Goal: Communication & Community: Answer question/provide support

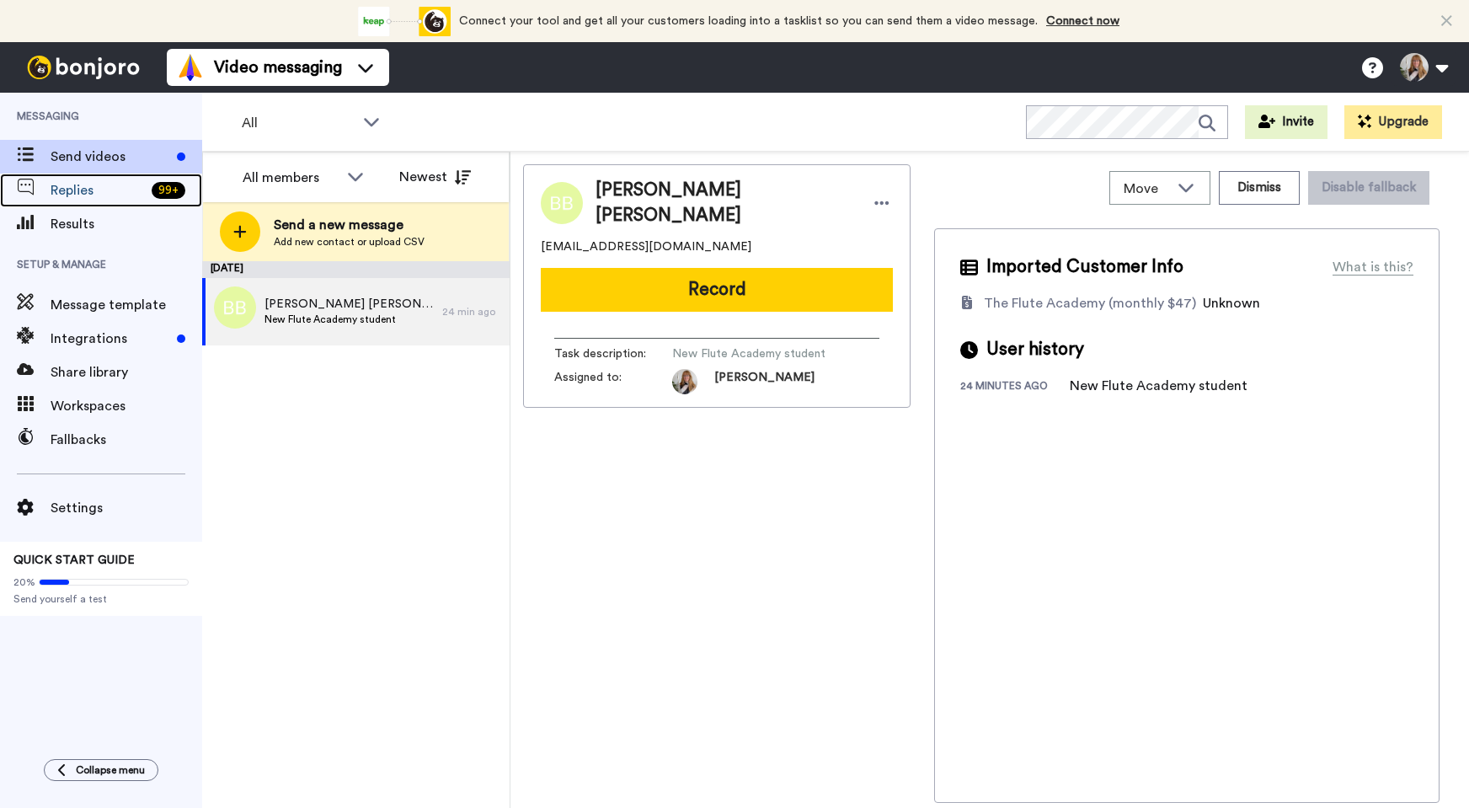
click at [101, 187] on span "Replies" at bounding box center [98, 190] width 94 height 20
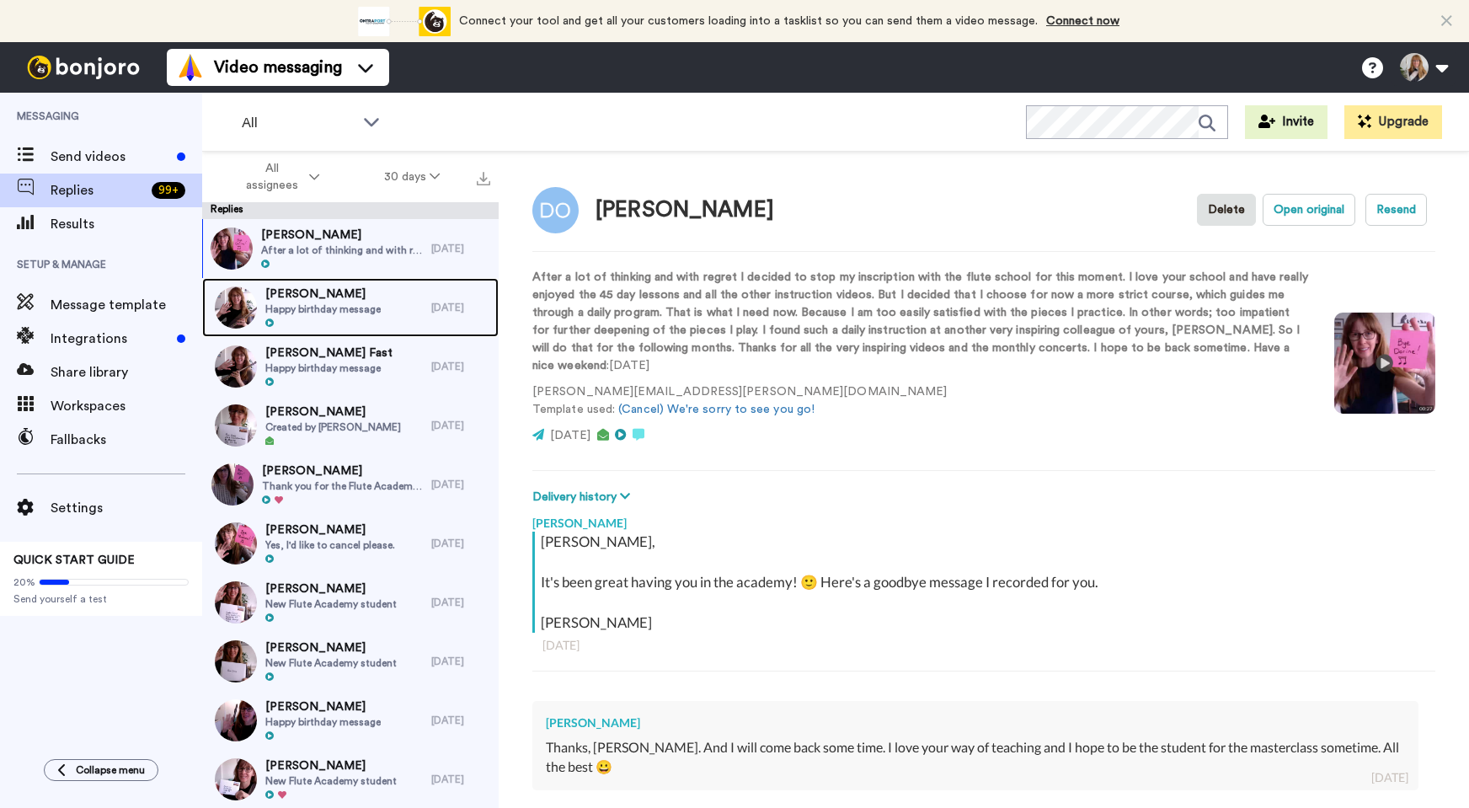
click at [301, 302] on span "Happy birthday message" at bounding box center [322, 308] width 115 height 13
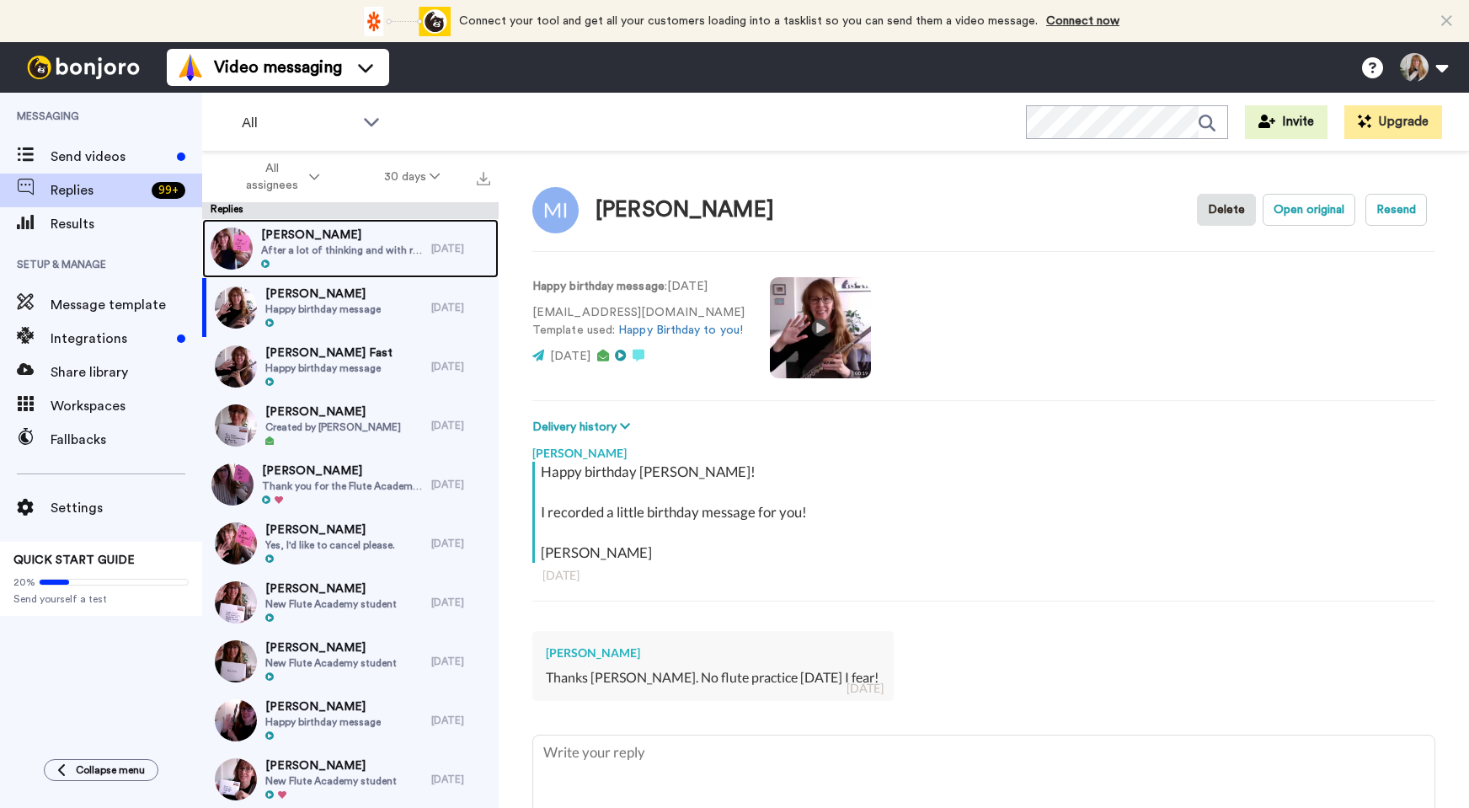
click at [308, 256] on span "After a lot of thinking and with regret I decided to stop my inscription with t…" at bounding box center [342, 249] width 162 height 13
type textarea "x"
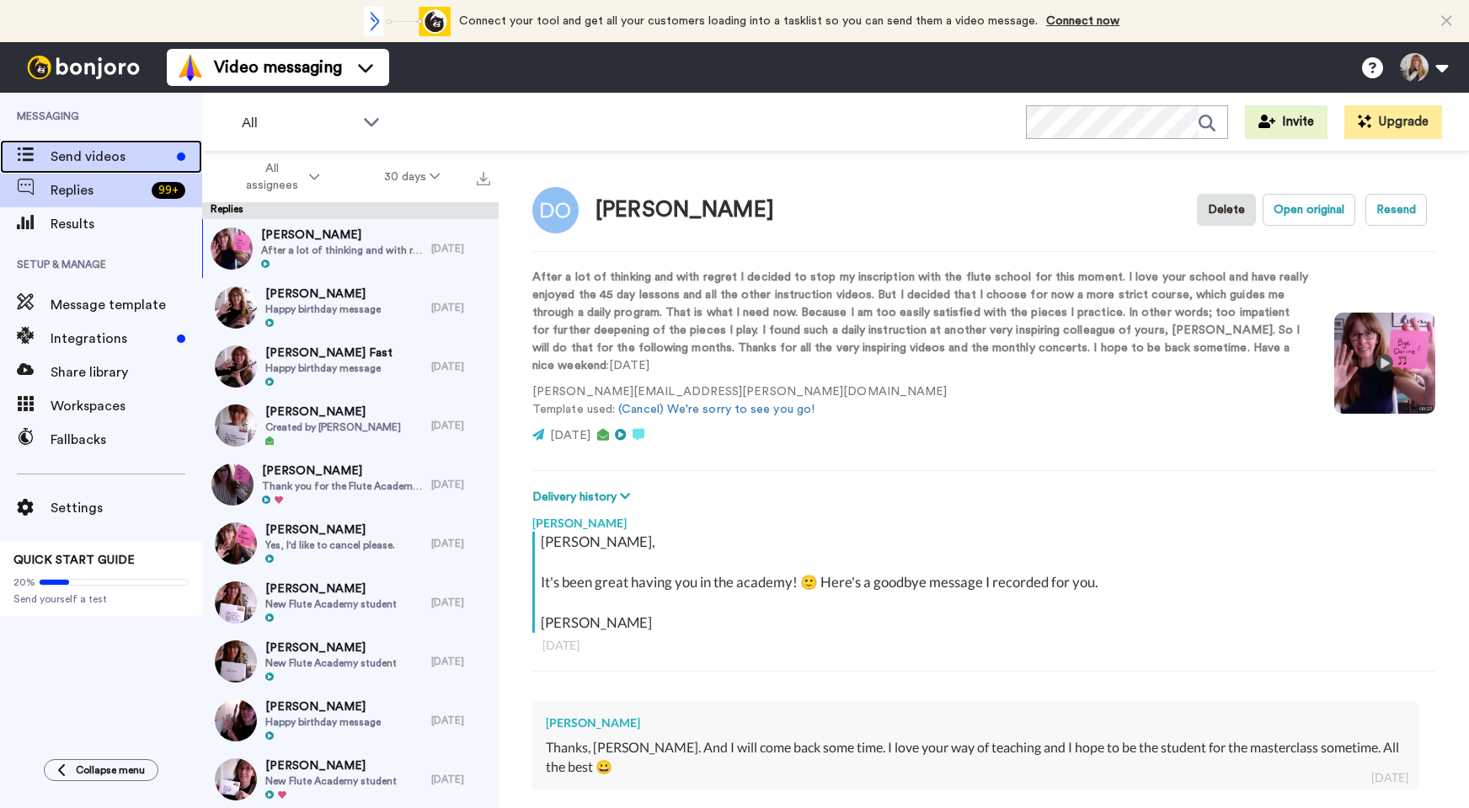
click at [120, 150] on span "Send videos" at bounding box center [111, 157] width 120 height 20
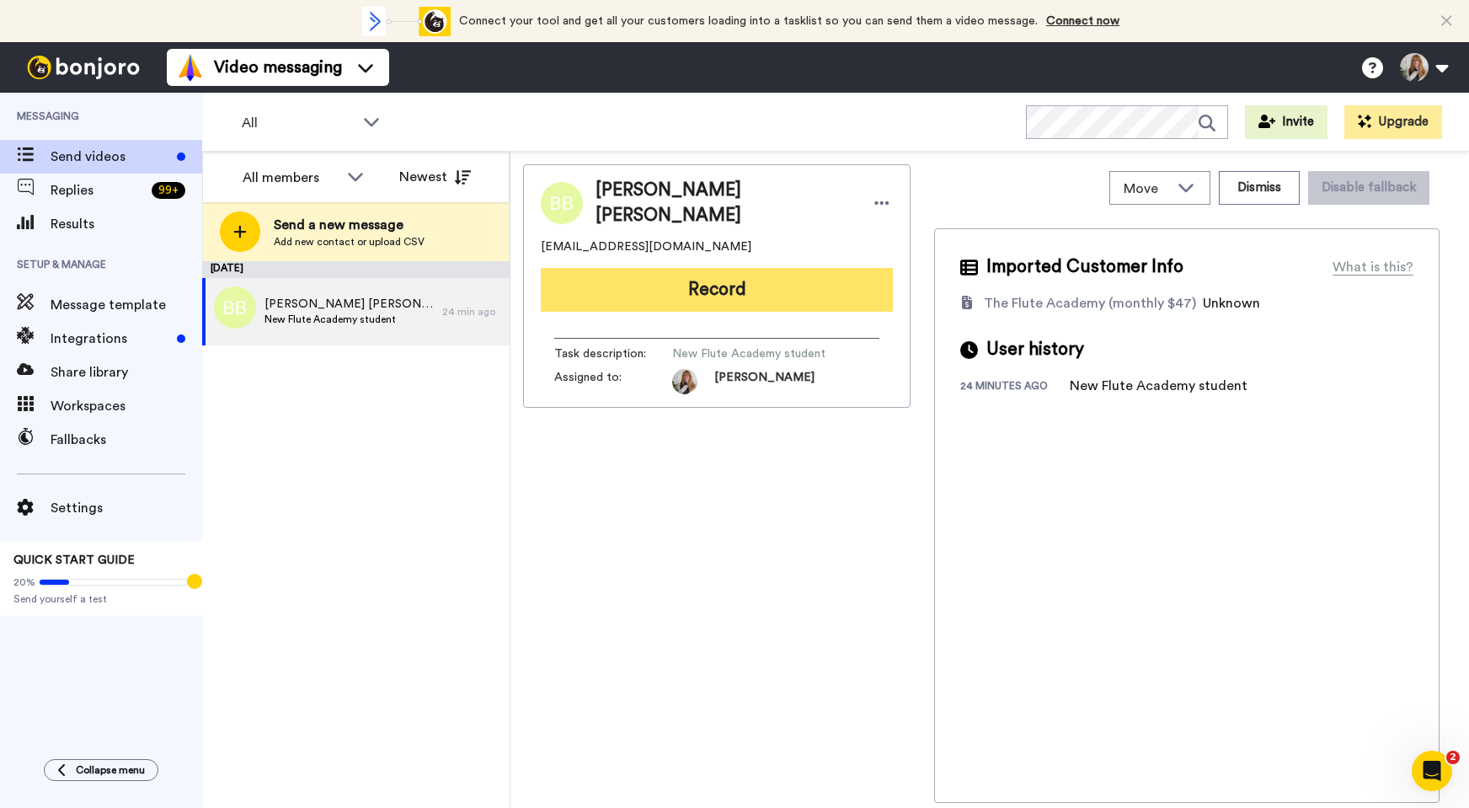
click at [615, 277] on button "Record" at bounding box center [717, 290] width 352 height 44
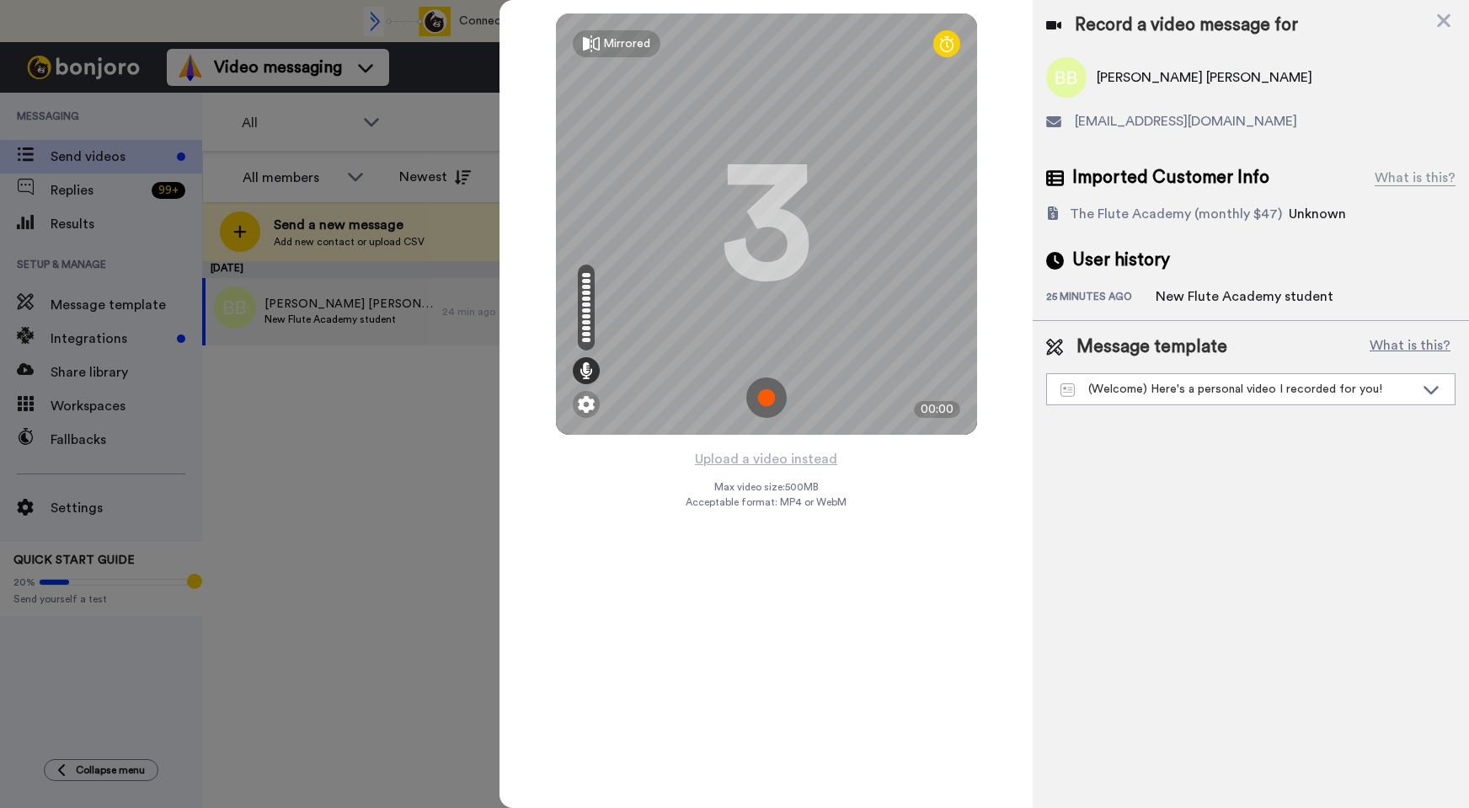
click at [763, 408] on img at bounding box center [766, 397] width 40 height 40
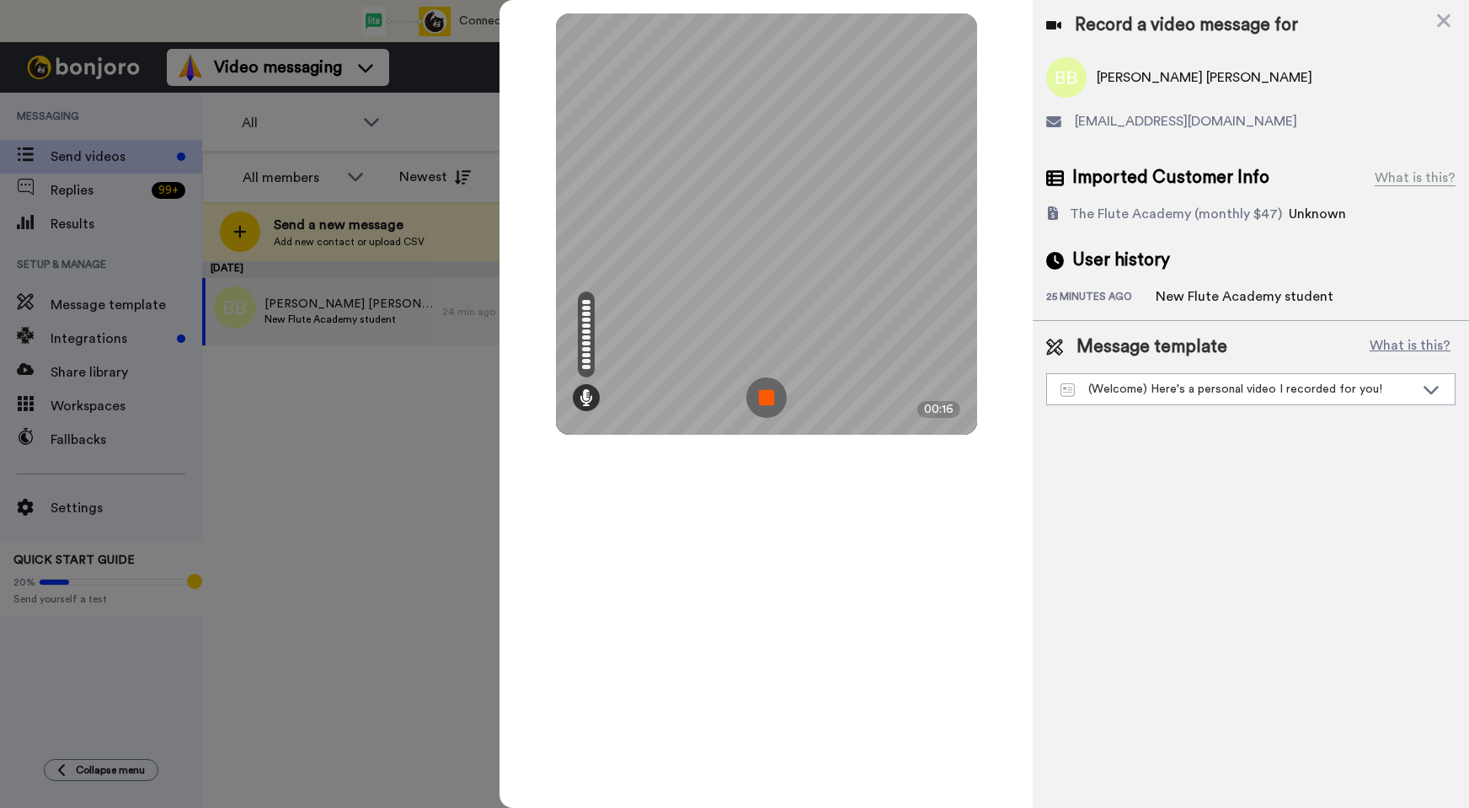
click at [767, 404] on img at bounding box center [766, 397] width 40 height 40
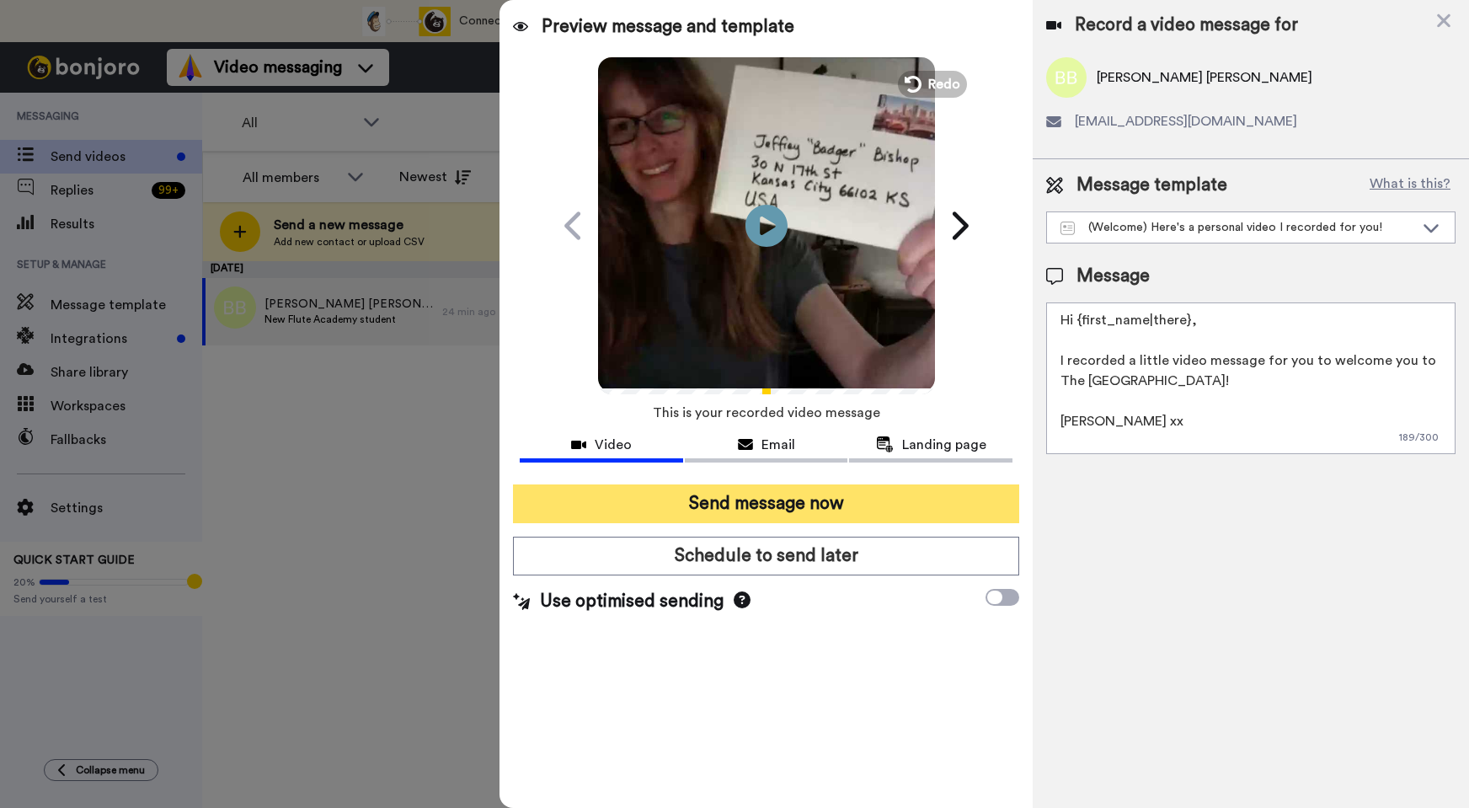
click at [794, 495] on button "Send message now" at bounding box center [766, 503] width 506 height 39
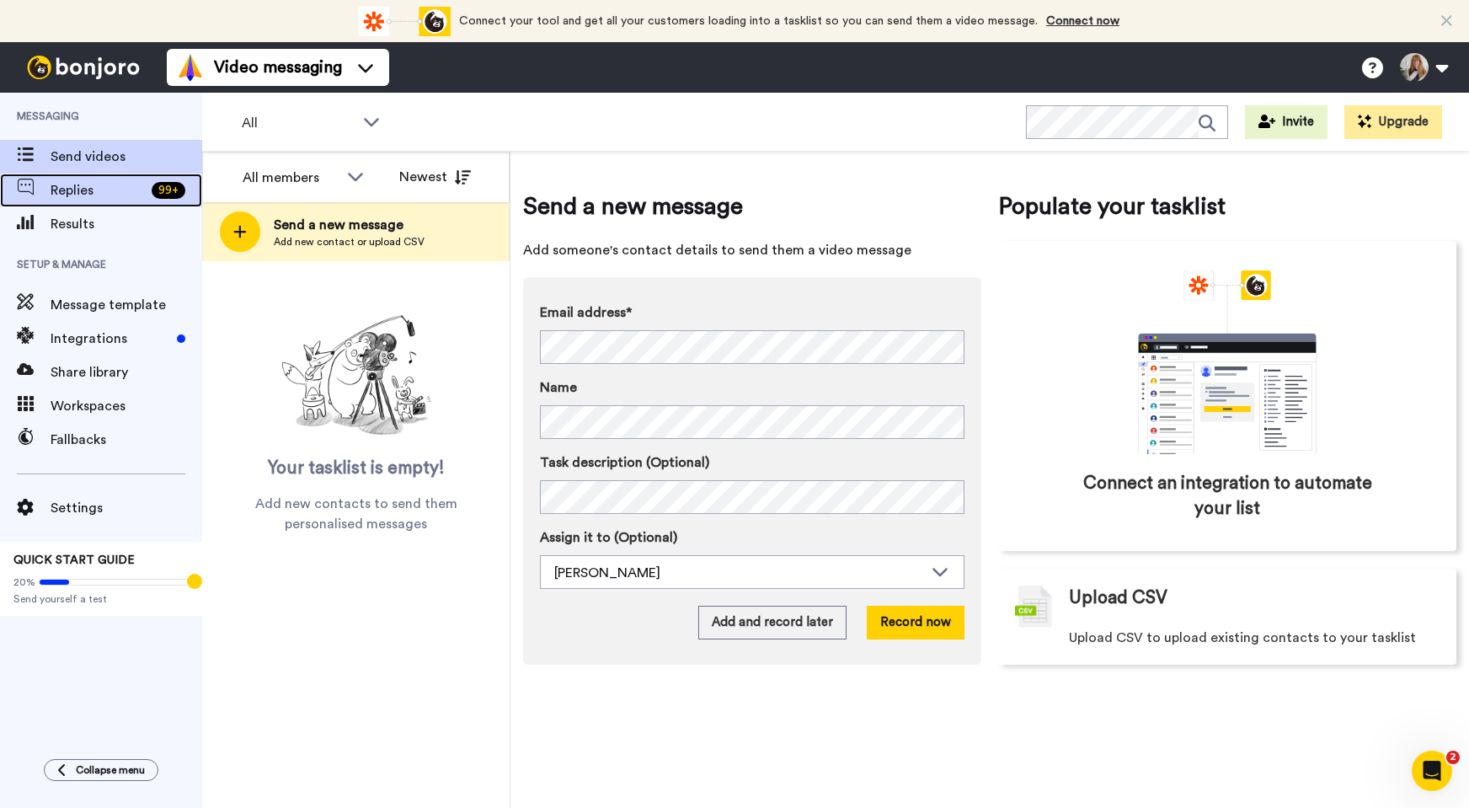
click at [134, 196] on span "Replies" at bounding box center [98, 190] width 94 height 20
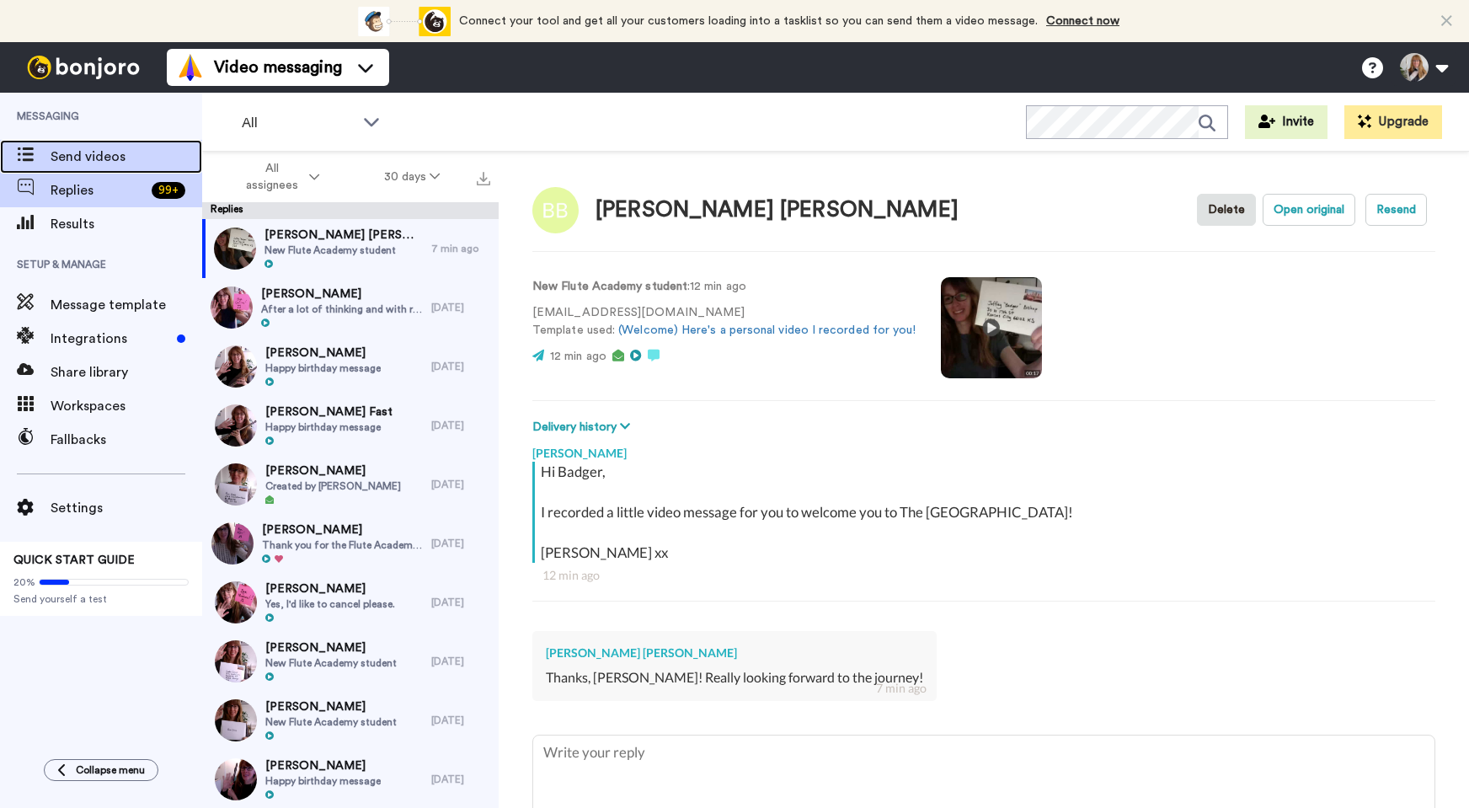
click at [83, 155] on span "Send videos" at bounding box center [127, 157] width 152 height 20
